Goal: Task Accomplishment & Management: Use online tool/utility

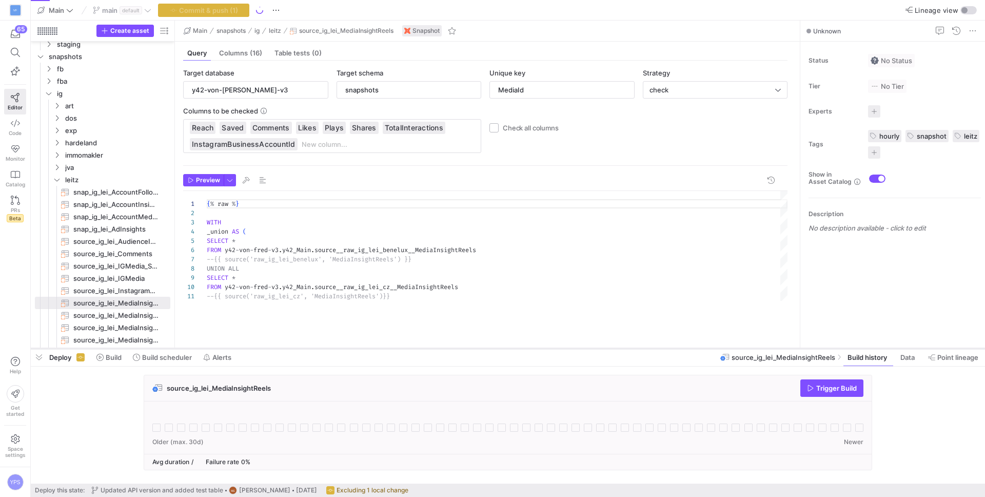
scroll to position [92, 0]
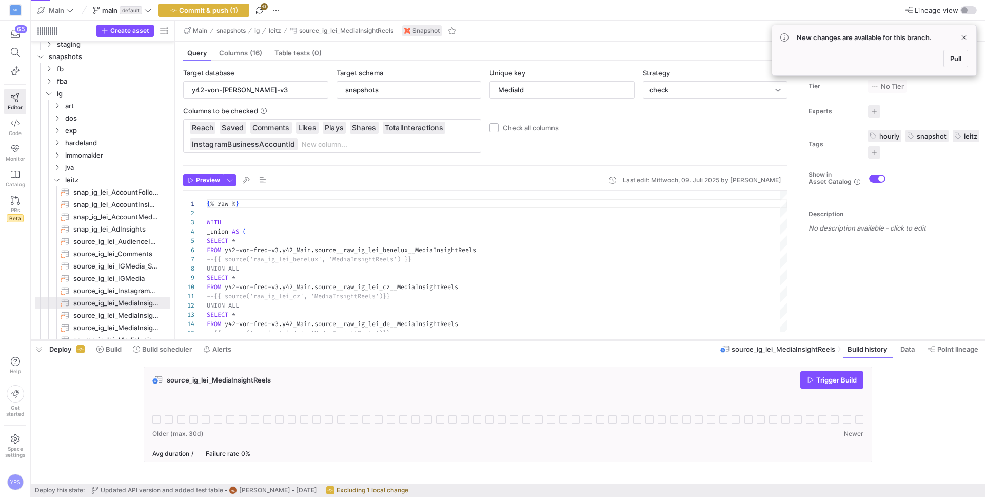
drag, startPoint x: 323, startPoint y: 307, endPoint x: 315, endPoint y: 338, distance: 31.6
click at [315, 338] on div at bounding box center [508, 340] width 954 height 4
click at [954, 56] on span "Pull" at bounding box center [955, 58] width 11 height 8
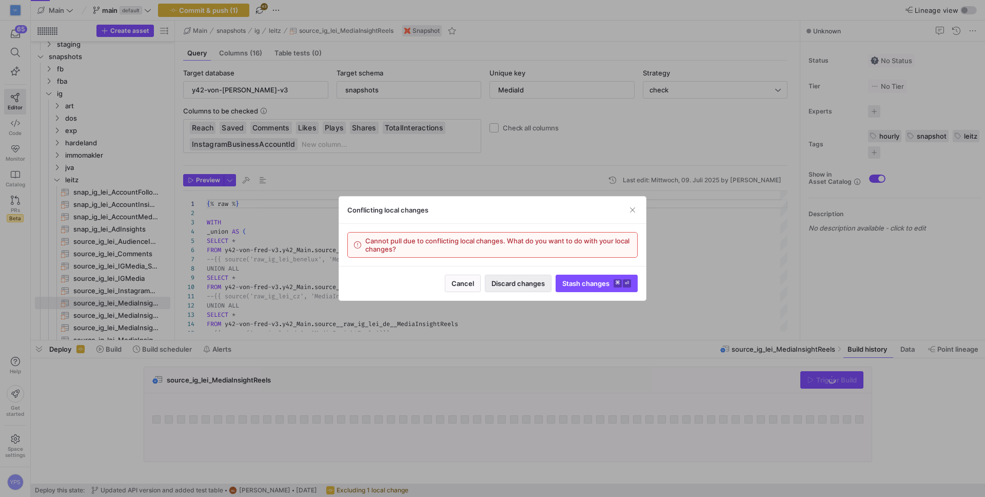
click at [543, 286] on span "Discard changes" at bounding box center [517, 283] width 53 height 8
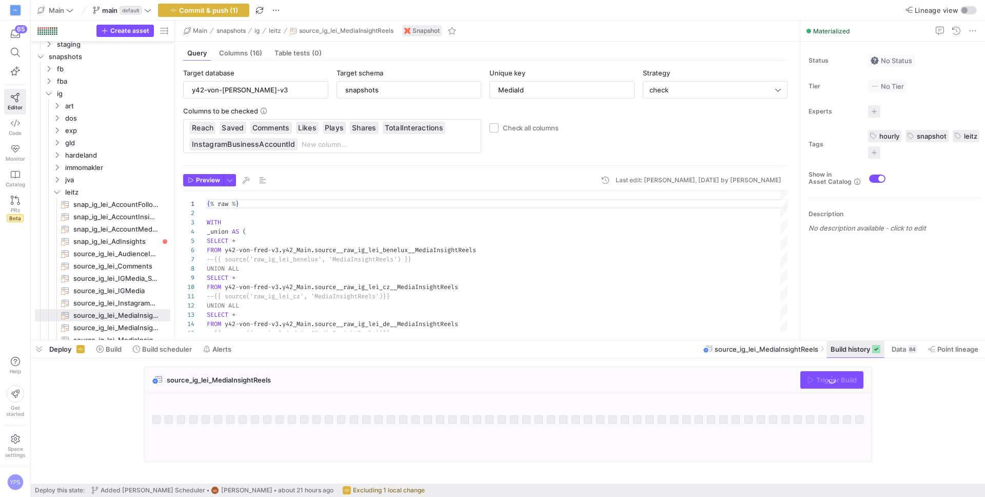
click at [849, 346] on span "Build history" at bounding box center [849, 349] width 39 height 8
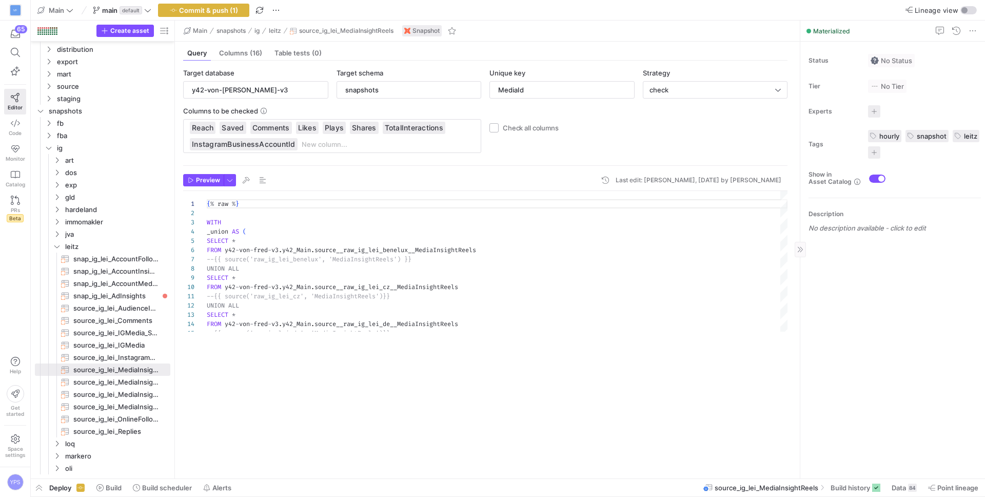
scroll to position [339, 0]
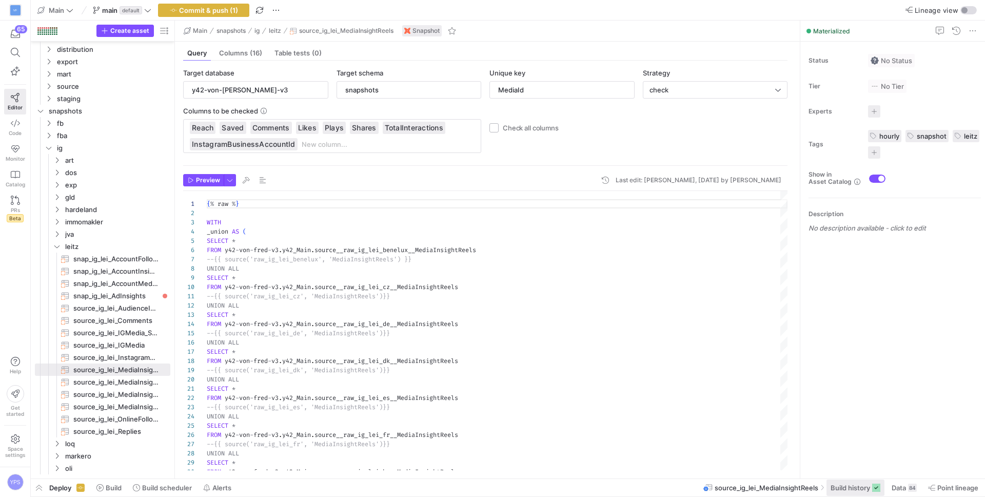
click at [841, 483] on span "Build history" at bounding box center [849, 487] width 39 height 8
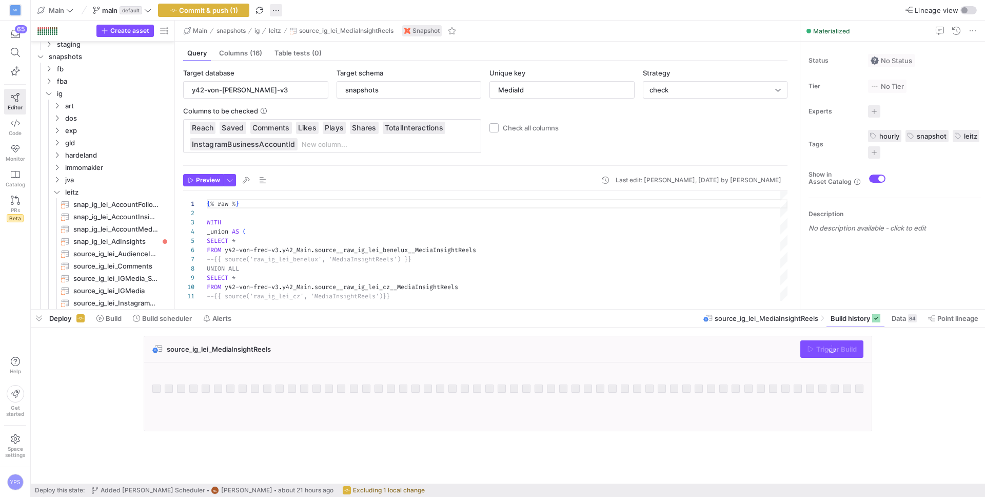
click at [275, 9] on span "button" at bounding box center [276, 10] width 12 height 12
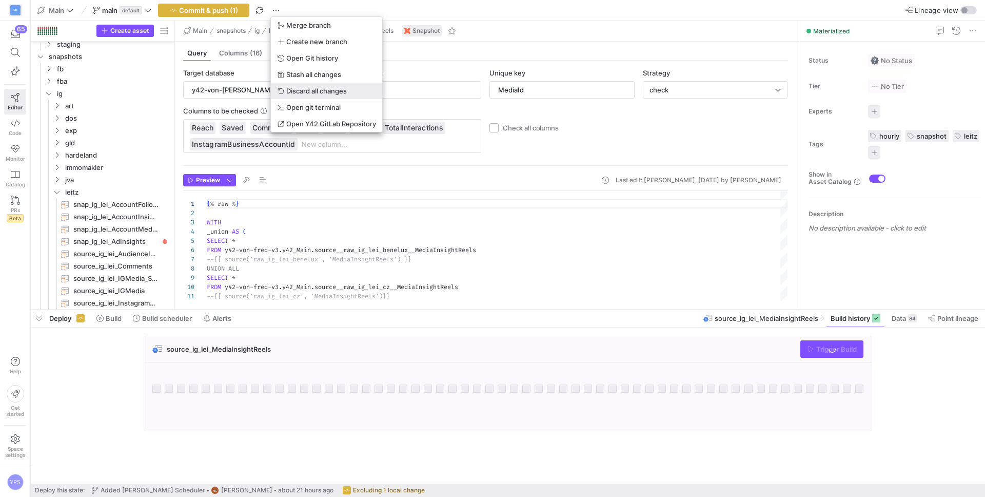
click at [323, 92] on span "Discard all changes" at bounding box center [316, 91] width 61 height 8
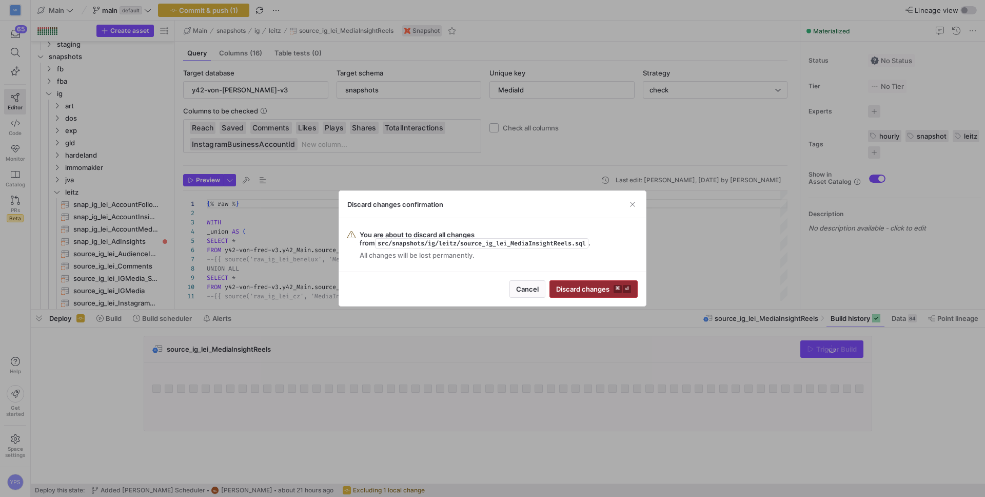
click at [586, 283] on span "submit" at bounding box center [593, 289] width 87 height 16
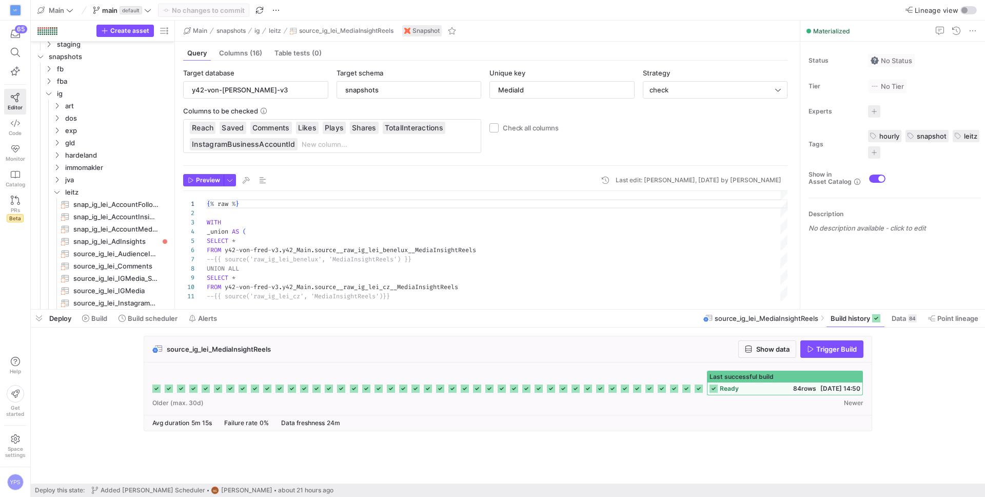
scroll to position [92, 0]
click at [735, 391] on span "ready" at bounding box center [729, 388] width 19 height 7
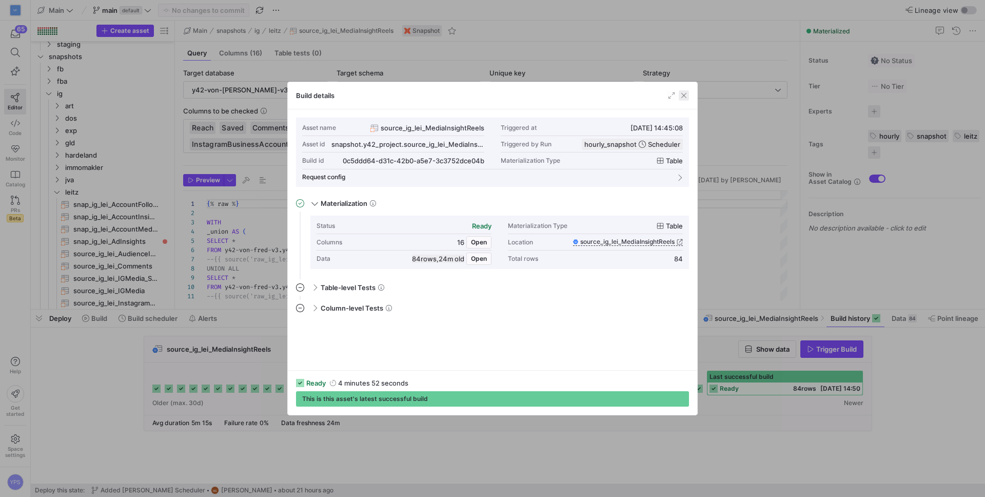
click at [681, 98] on span "button" at bounding box center [684, 95] width 10 height 10
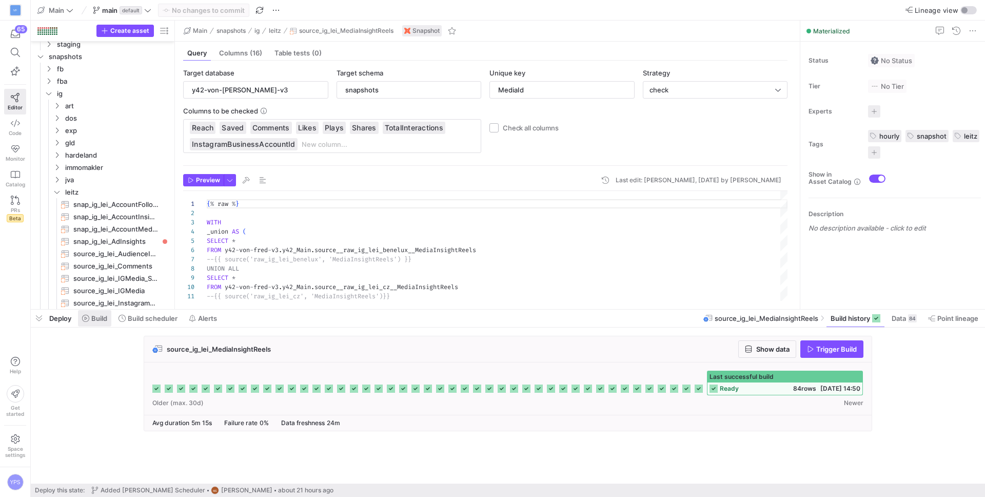
click at [109, 316] on span at bounding box center [94, 318] width 33 height 16
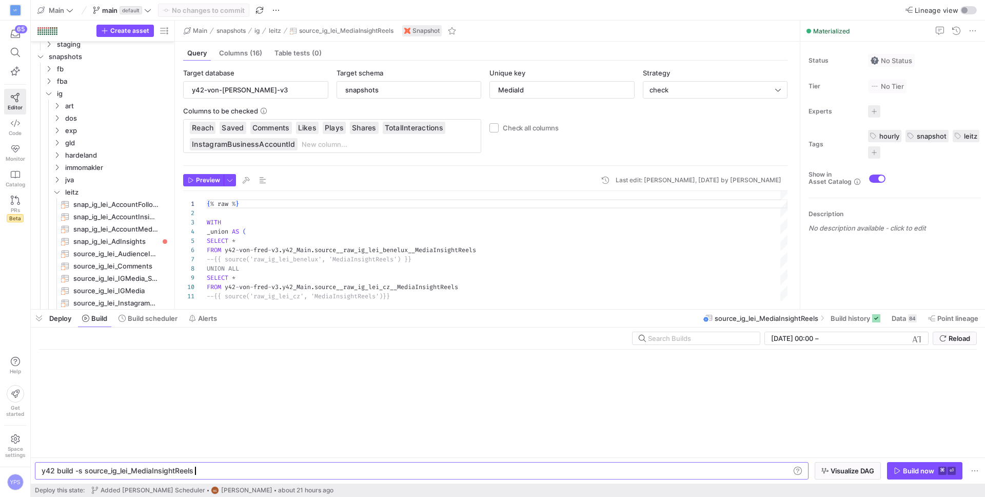
scroll to position [0, 151]
click at [688, 335] on input "text" at bounding box center [700, 338] width 104 height 8
paste input "1b0107a8-20bb-4394-9ba4-07d20f213030"
type input "1b0107a8-20bb-4394-9ba4-07d20f213030"
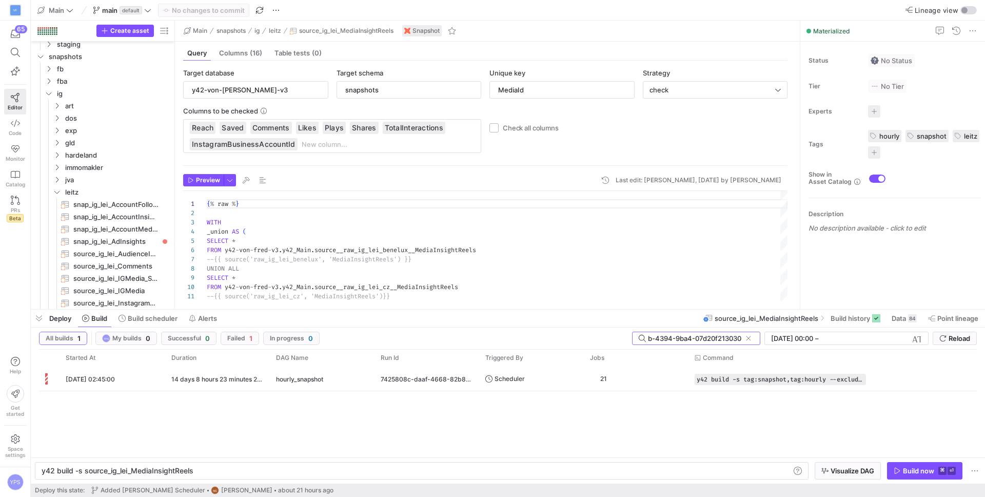
scroll to position [0, 0]
click at [336, 382] on div "hourly_snapshot" at bounding box center [322, 379] width 92 height 24
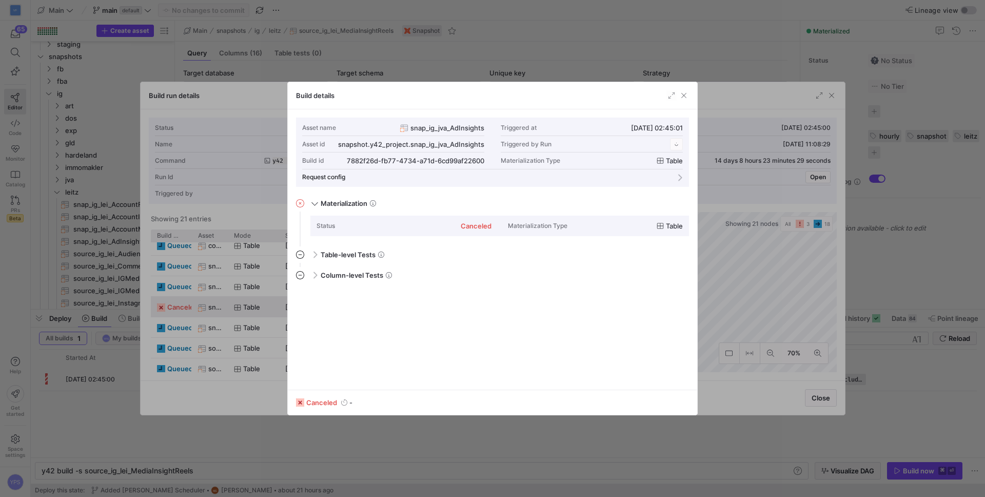
scroll to position [92, 0]
click at [449, 131] on span "snap_ig_jva_AdInsights" at bounding box center [447, 128] width 74 height 8
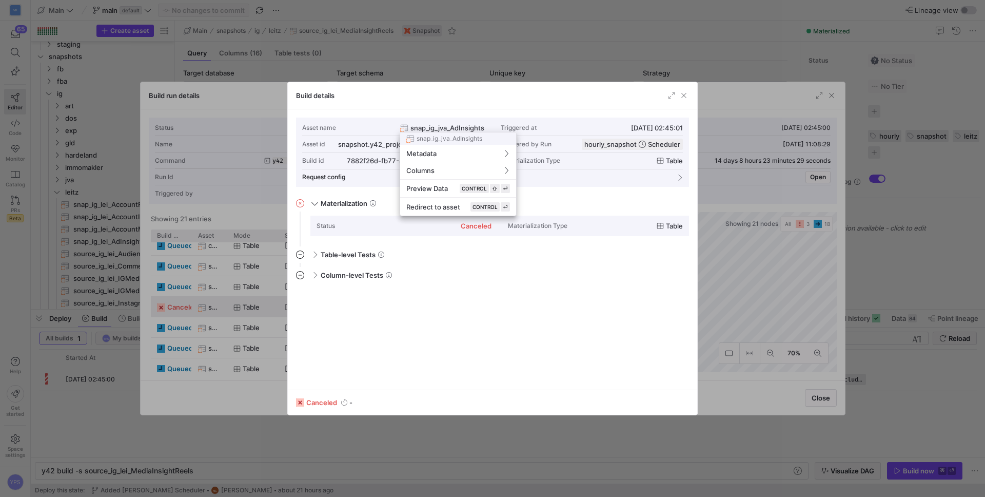
click at [449, 132] on div "snap_ig_jva_AdInsights Metadata Columns Preview Data CONTROL ⇧ ⏎ Redirect to as…" at bounding box center [458, 174] width 117 height 84
click at [534, 260] on div at bounding box center [492, 248] width 985 height 497
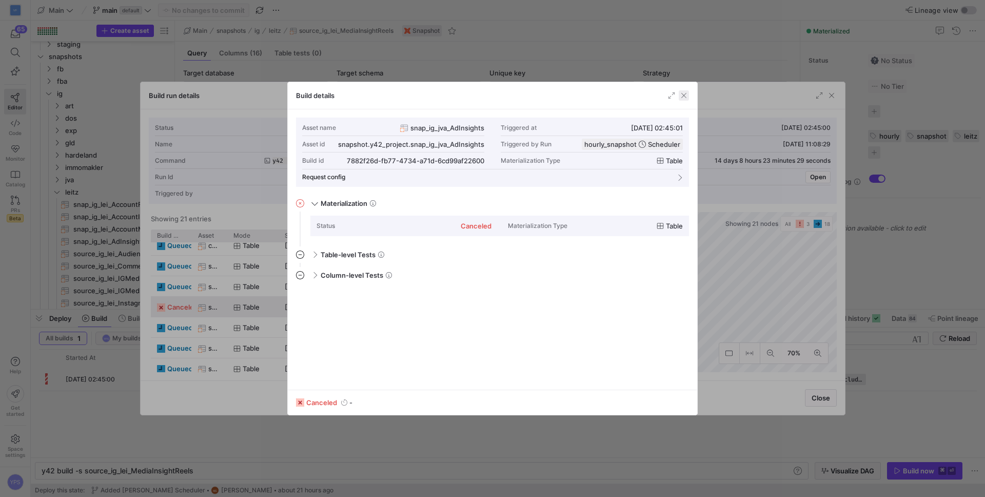
click at [684, 94] on span "button" at bounding box center [684, 95] width 10 height 10
click at [681, 95] on span "button" at bounding box center [684, 95] width 10 height 10
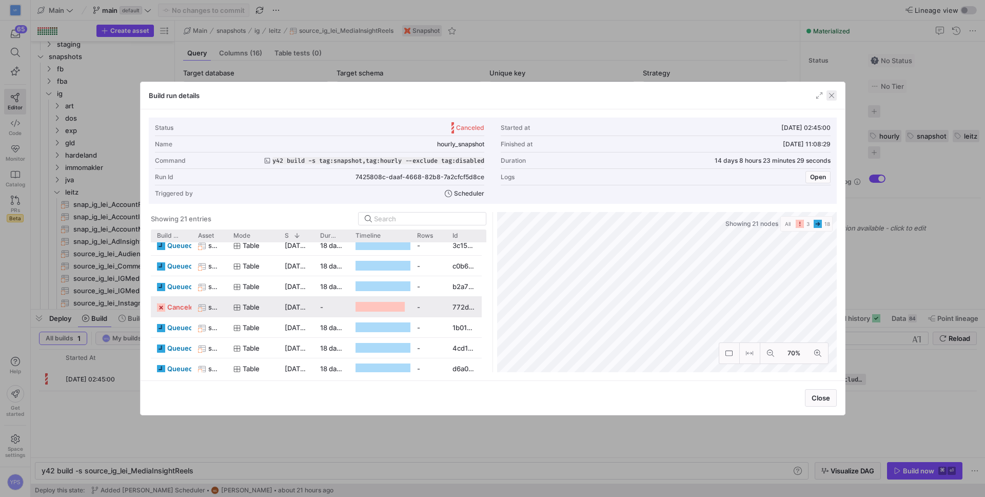
click at [834, 95] on span "button" at bounding box center [831, 95] width 10 height 10
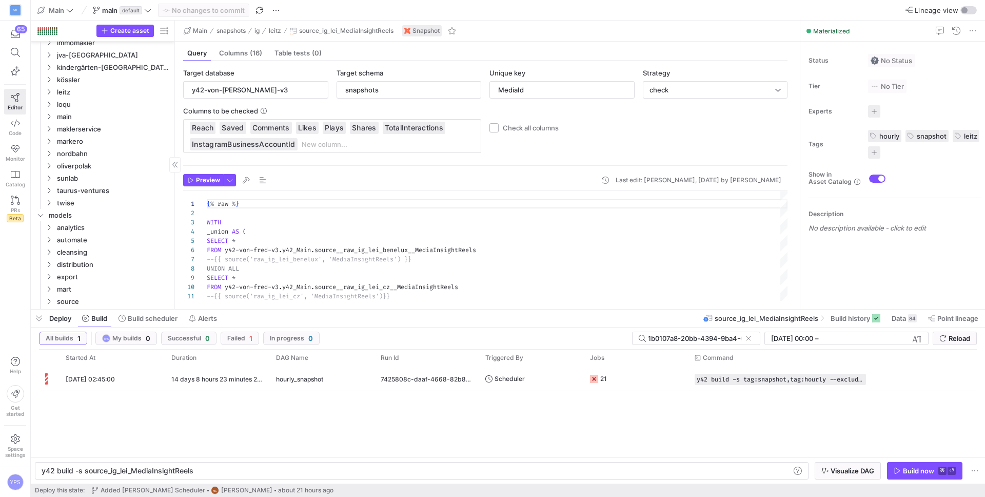
scroll to position [0, 0]
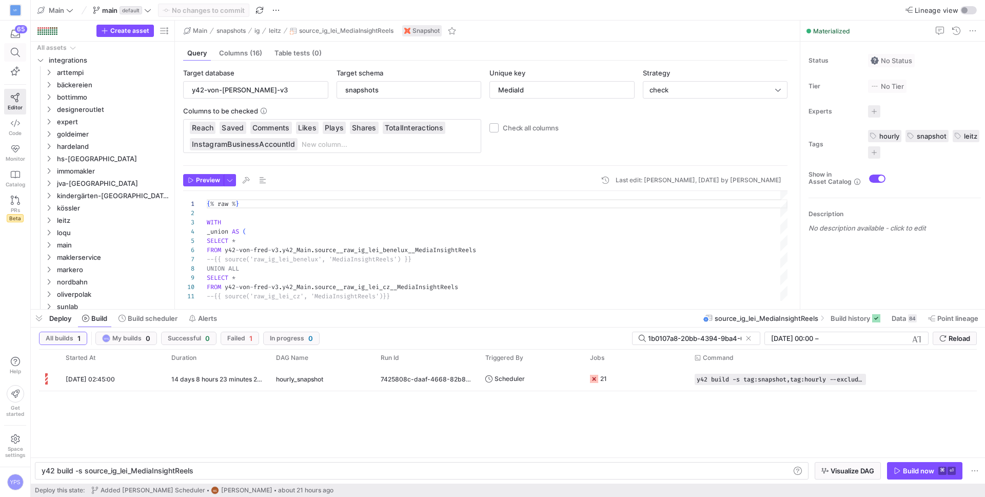
click at [19, 60] on span at bounding box center [15, 52] width 21 height 17
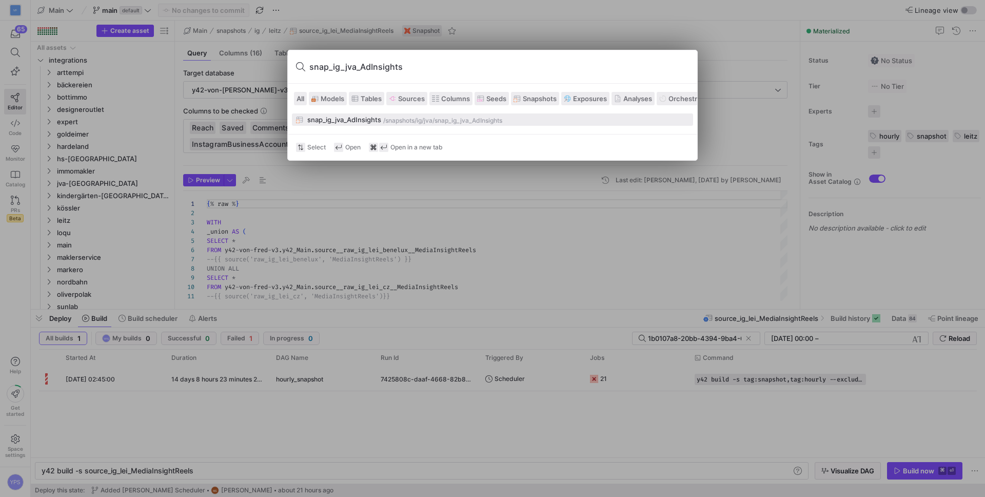
type input "snap_ig_jva_AdInsights"
click at [394, 117] on div "/snapshots/" at bounding box center [399, 120] width 33 height 7
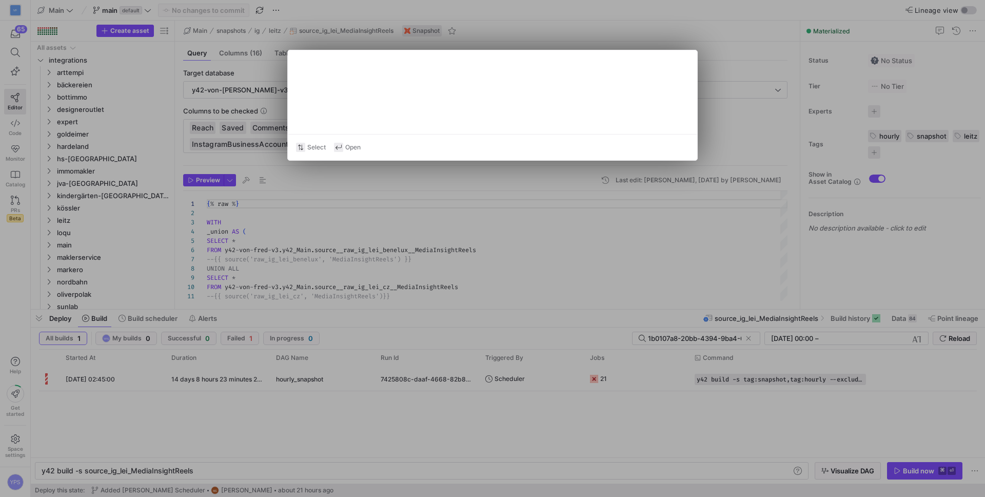
type input "AdId"
type textarea "Select AdId ,SourceInstagramMediaId ,_y42_extracted_at ,AdAccountId ,Target ,Da…"
type textarea "y42 build -s snap_ig_jva_AdInsights"
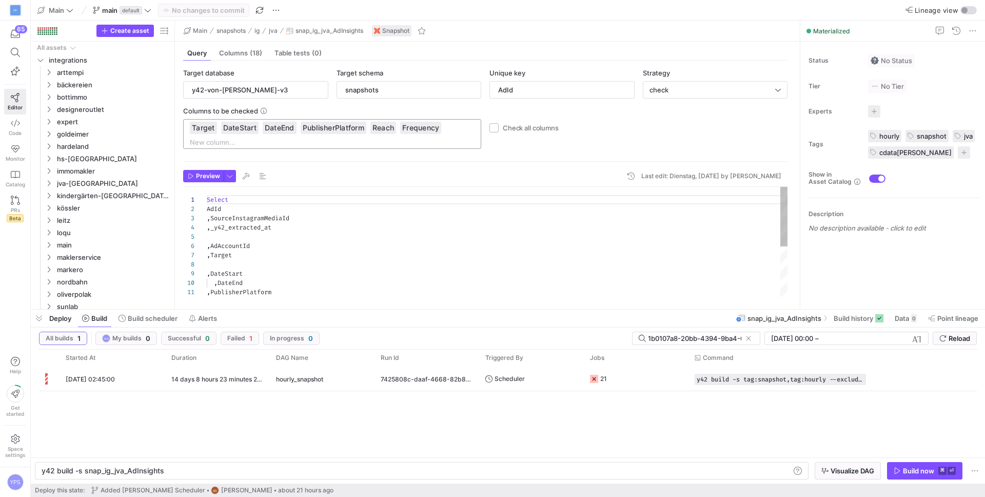
scroll to position [324, 0]
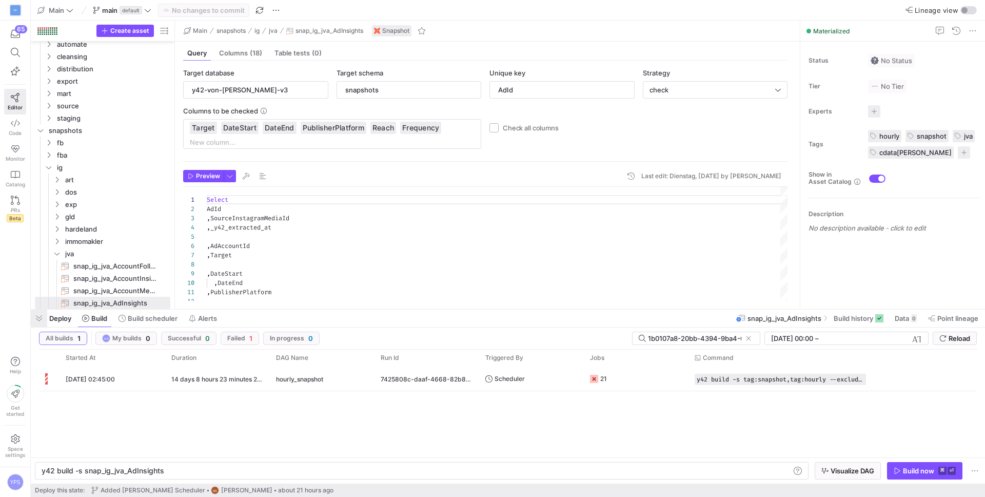
click at [40, 314] on span "button" at bounding box center [39, 317] width 16 height 17
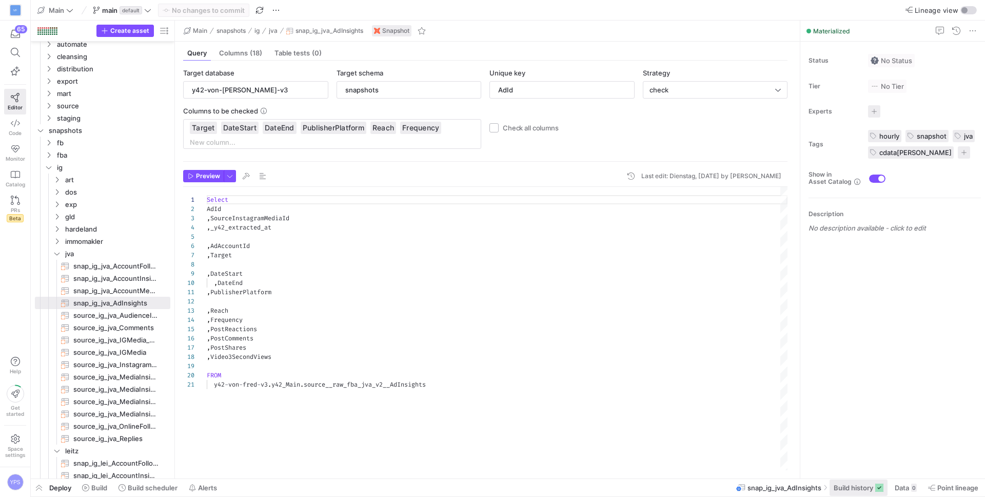
click at [841, 488] on span "Build history" at bounding box center [853, 487] width 39 height 8
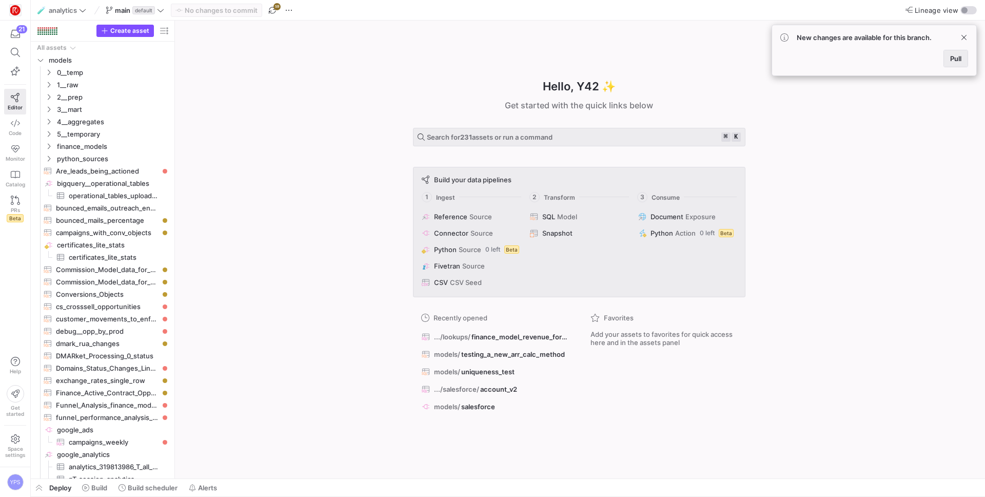
click at [952, 60] on span "Pull" at bounding box center [955, 58] width 11 height 8
